Goal: Information Seeking & Learning: Check status

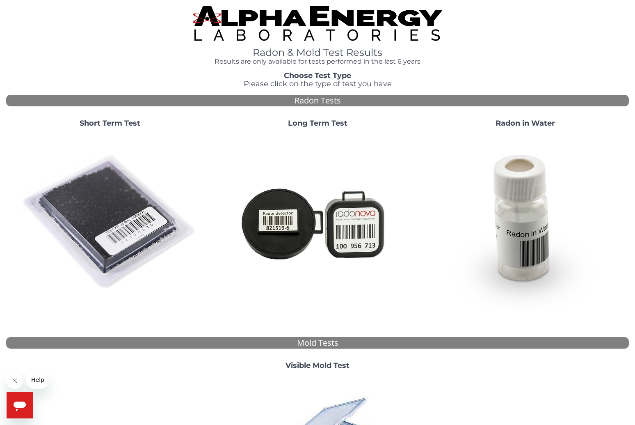
click at [327, 366] on strong "Visible Mold Test" at bounding box center [318, 365] width 64 height 9
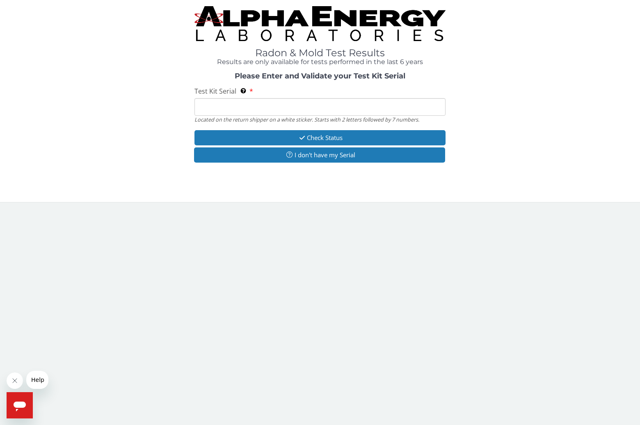
click at [284, 110] on input "Test Kit Serial Located on the return shipper on a white sticker. Starts with 2…" at bounding box center [320, 107] width 251 height 18
type input "ME106416"
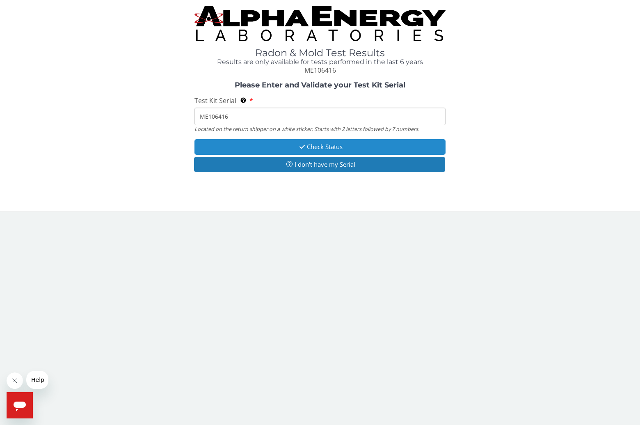
click at [332, 150] on button "Check Status" at bounding box center [320, 146] width 251 height 15
